Goal: Transaction & Acquisition: Purchase product/service

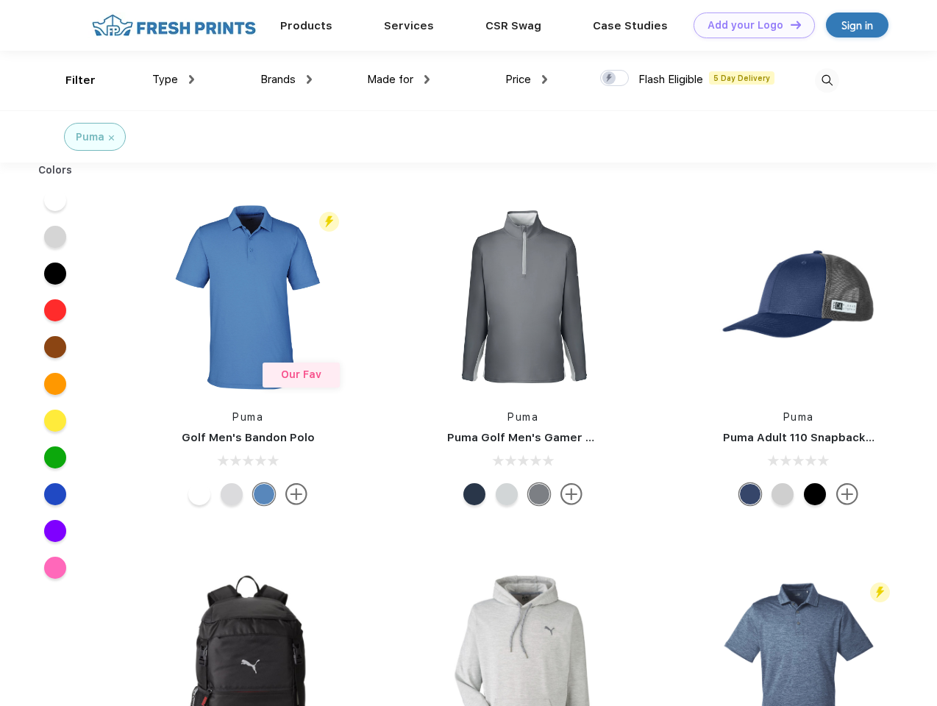
scroll to position [1, 0]
click at [749, 25] on link "Add your Logo Design Tool" at bounding box center [754, 26] width 121 height 26
click at [0, 0] on div "Design Tool" at bounding box center [0, 0] width 0 height 0
click at [789, 24] on link "Add your Logo Design Tool" at bounding box center [754, 26] width 121 height 26
click at [71, 80] on div "Filter" at bounding box center [80, 80] width 30 height 17
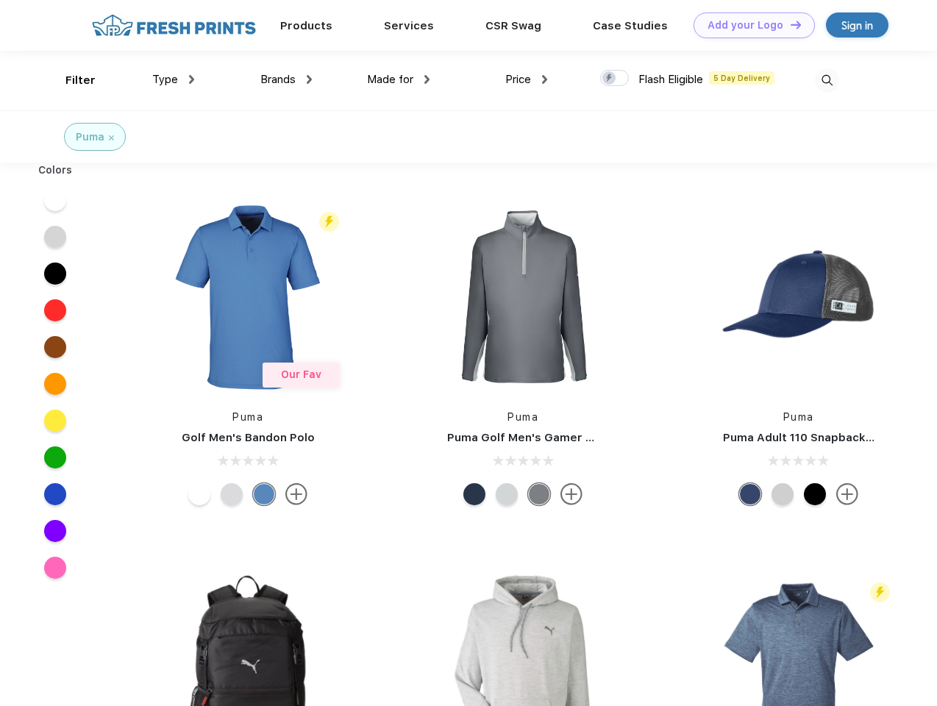
click at [174, 79] on span "Type" at bounding box center [165, 79] width 26 height 13
click at [286, 79] on span "Brands" at bounding box center [277, 79] width 35 height 13
click at [399, 79] on span "Made for" at bounding box center [390, 79] width 46 height 13
click at [527, 79] on span "Price" at bounding box center [518, 79] width 26 height 13
click at [615, 79] on div at bounding box center [614, 78] width 29 height 16
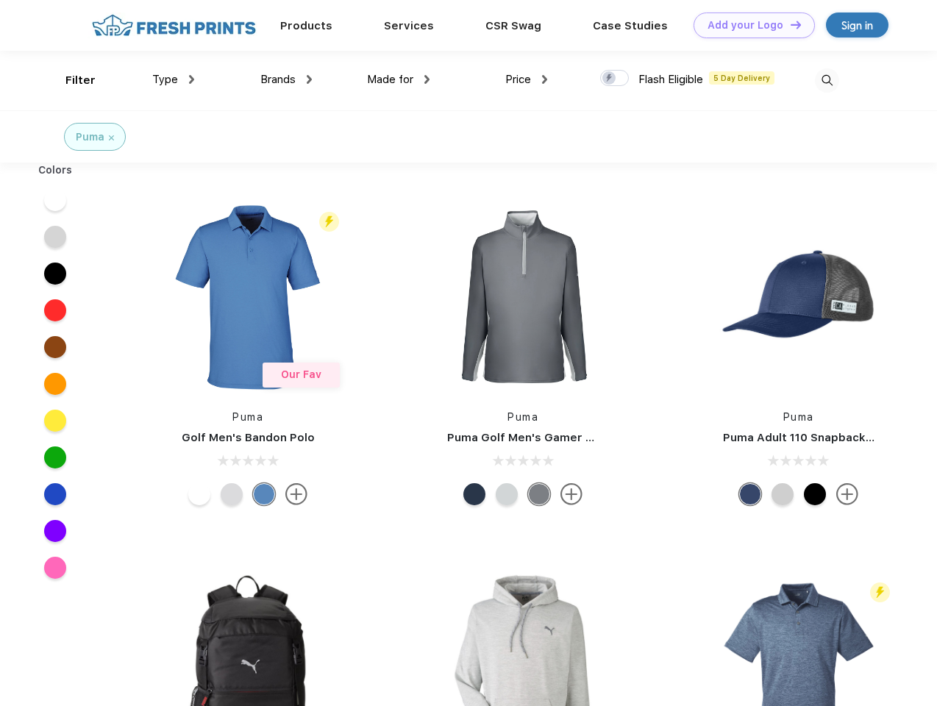
click at [610, 79] on input "checkbox" at bounding box center [605, 74] width 10 height 10
click at [827, 80] on img at bounding box center [827, 80] width 24 height 24
